Goal: Navigation & Orientation: Find specific page/section

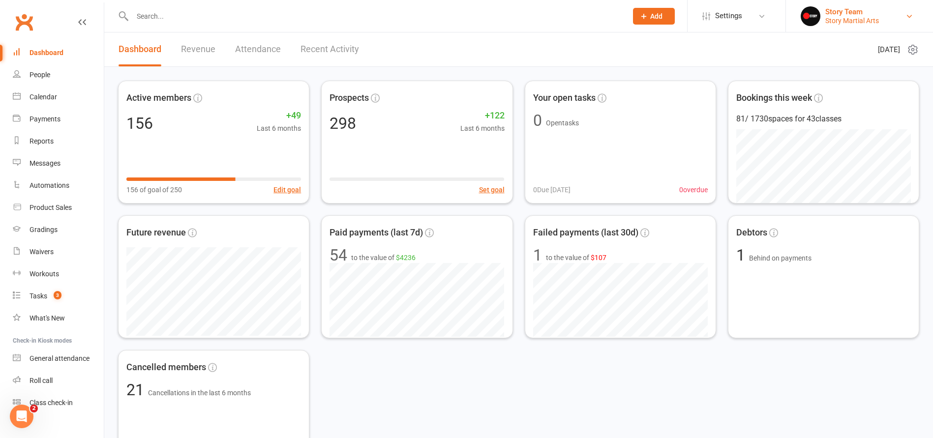
click at [845, 15] on div "Story Team" at bounding box center [853, 11] width 54 height 9
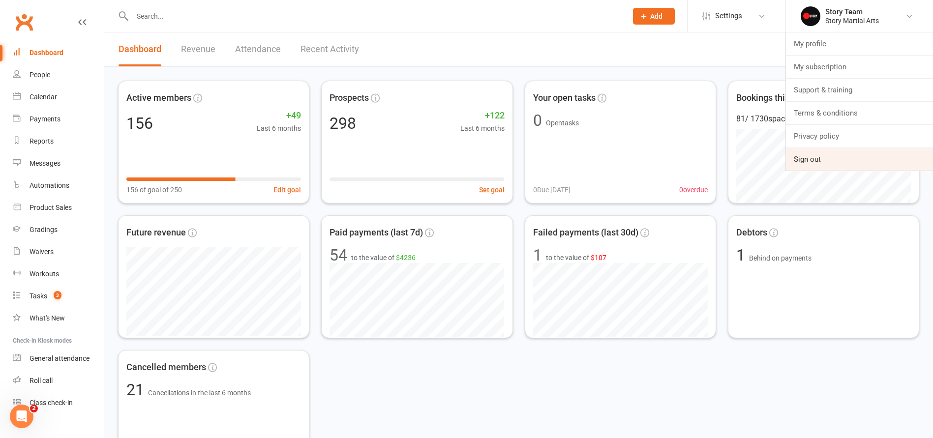
click at [813, 156] on link "Sign out" at bounding box center [859, 159] width 147 height 23
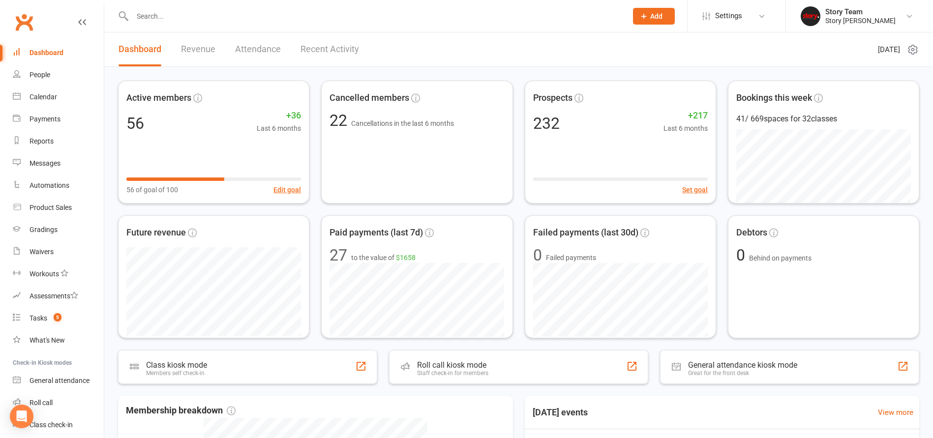
click at [298, 71] on div "Active members 56 +36 Last 6 months 56 of goal of 100 Edit goal Cancelled membe…" at bounding box center [518, 385] width 829 height 636
click at [731, 11] on span "Settings" at bounding box center [728, 16] width 27 height 22
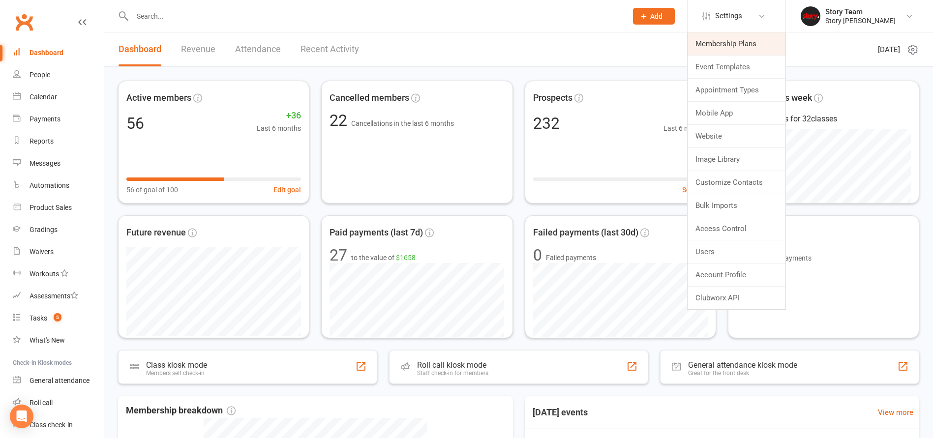
click at [723, 49] on link "Membership Plans" at bounding box center [737, 43] width 98 height 23
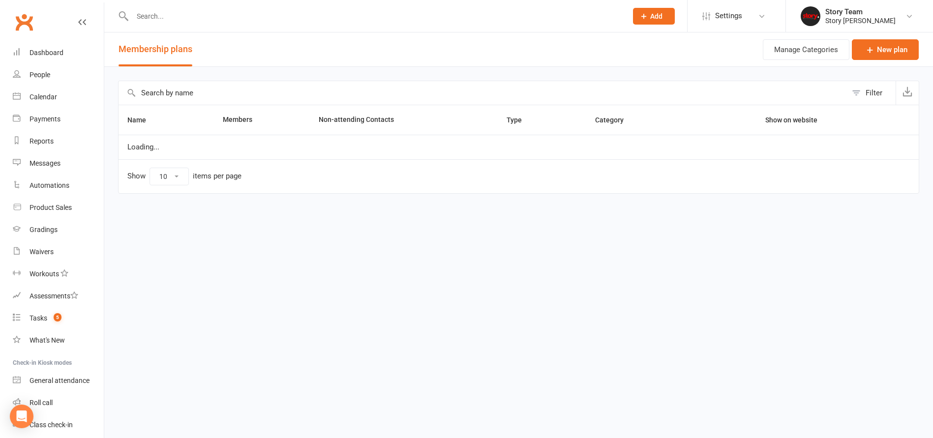
select select "25"
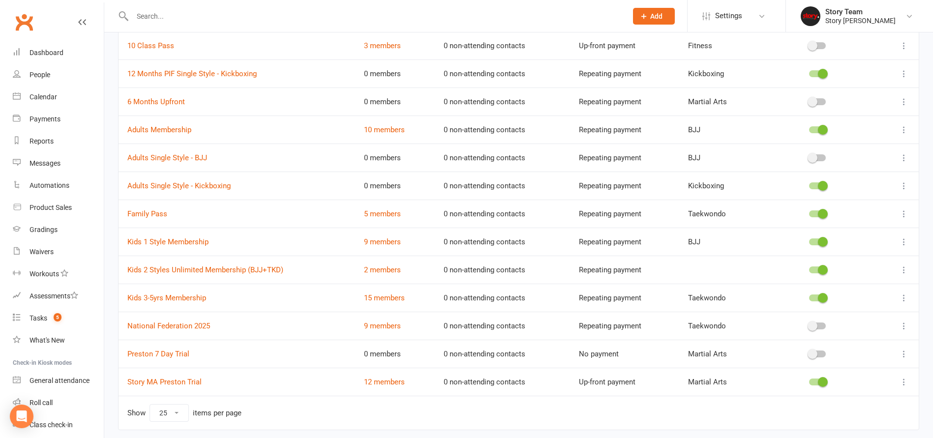
scroll to position [108, 0]
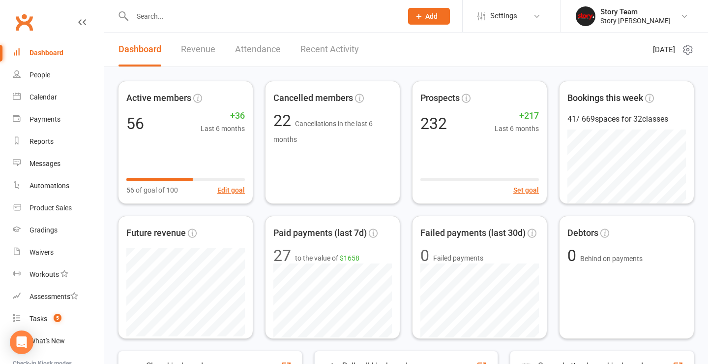
click at [327, 45] on link "Recent Activity" at bounding box center [330, 49] width 59 height 34
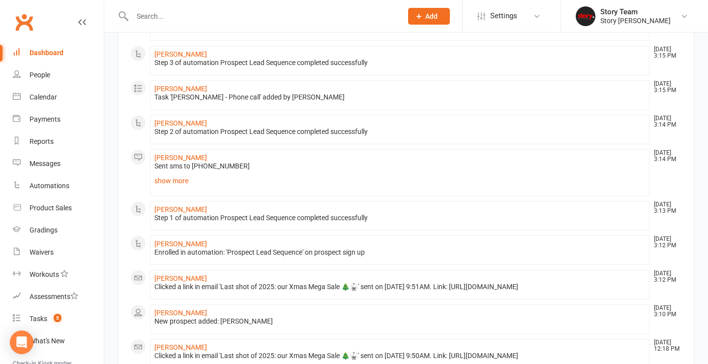
scroll to position [426, 0]
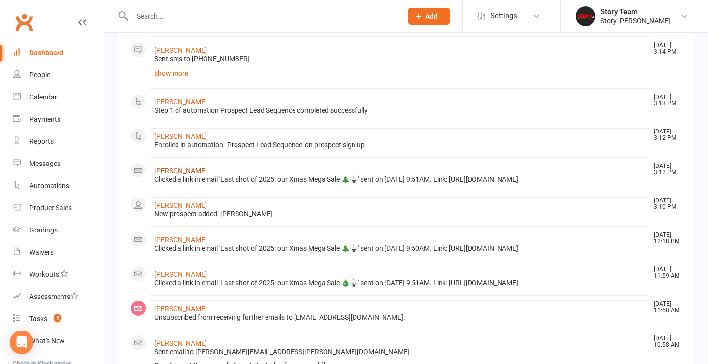
click at [174, 170] on link "Filippa Joensson" at bounding box center [180, 171] width 53 height 8
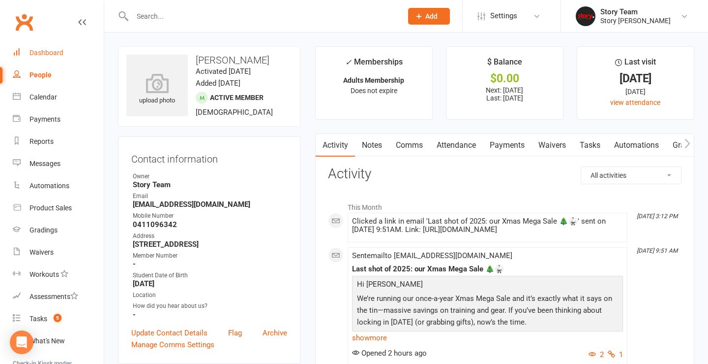
click at [54, 57] on link "Dashboard" at bounding box center [58, 53] width 91 height 22
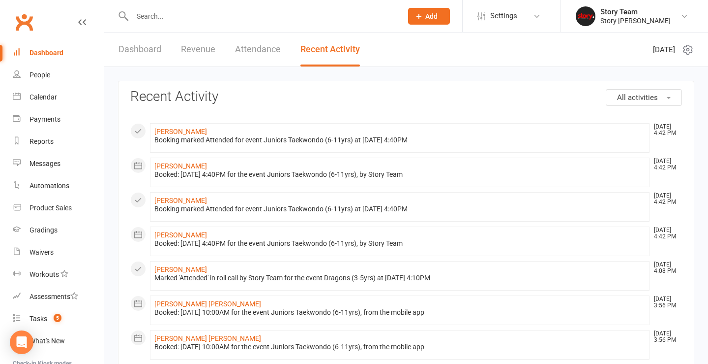
click at [132, 51] on link "Dashboard" at bounding box center [140, 49] width 43 height 34
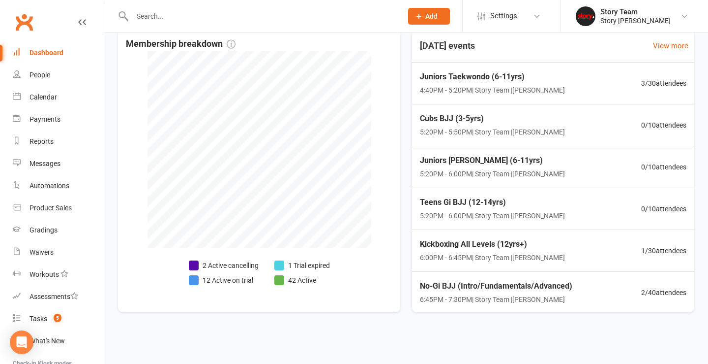
scroll to position [375, 0]
click at [587, 232] on div "Kickboxing All Levels (12yrs+) 6:00PM - 6:45PM | Story Team | Preston Mats 1 / …" at bounding box center [553, 251] width 290 height 42
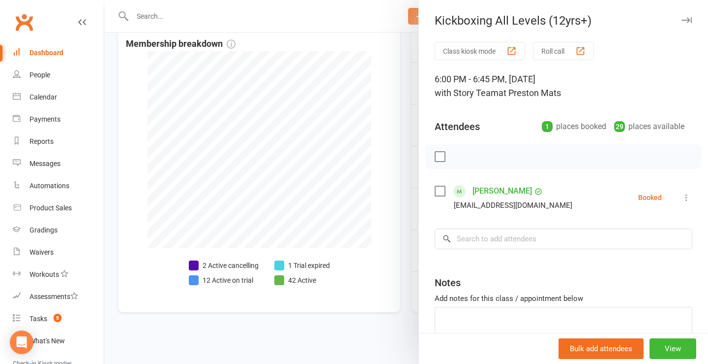
click at [403, 162] on div at bounding box center [406, 182] width 604 height 364
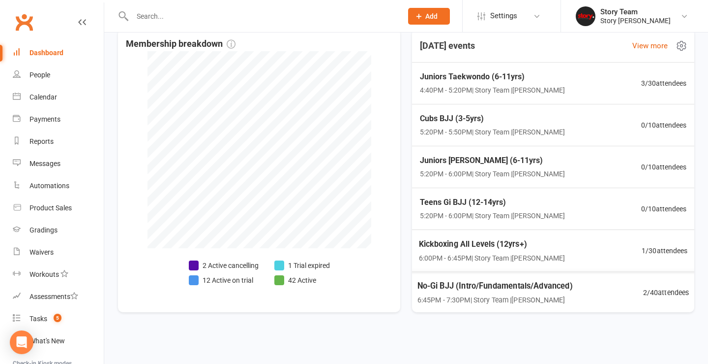
click at [525, 279] on span "No-Gi BJJ (Intro/Fundamentals/Advanced)" at bounding box center [495, 285] width 155 height 13
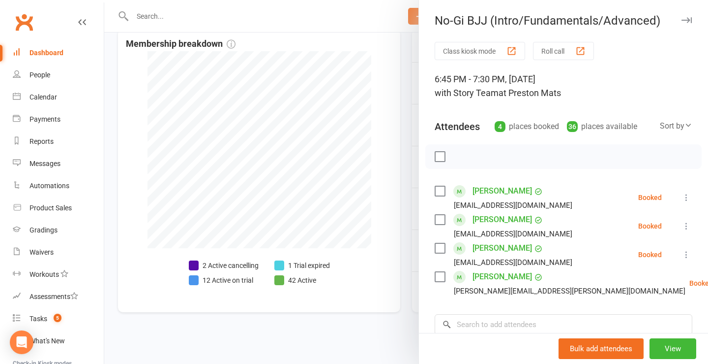
click at [405, 213] on div at bounding box center [406, 182] width 604 height 364
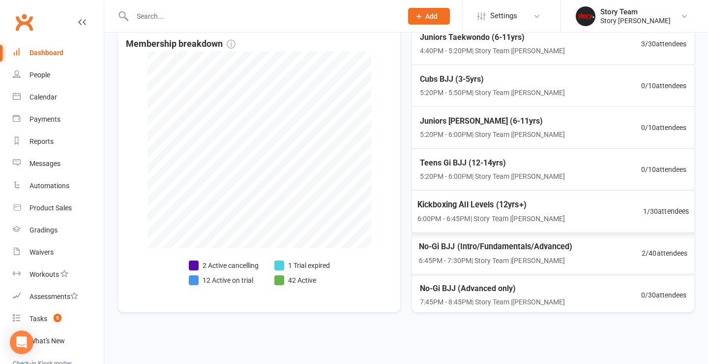
scroll to position [39, 0]
